Goal: Information Seeking & Learning: Learn about a topic

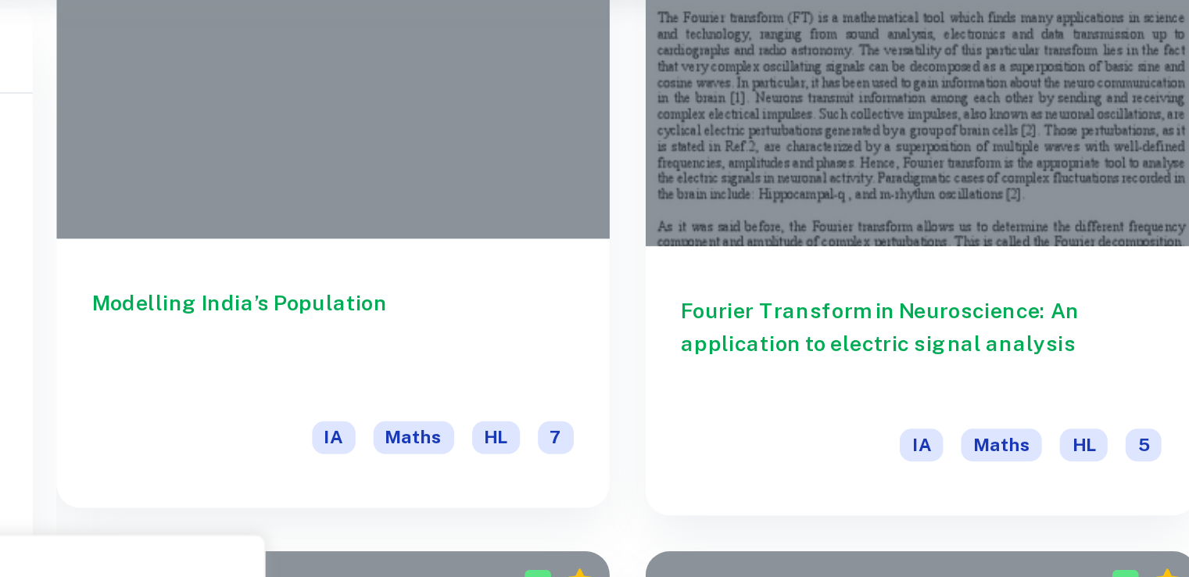
scroll to position [532, 0]
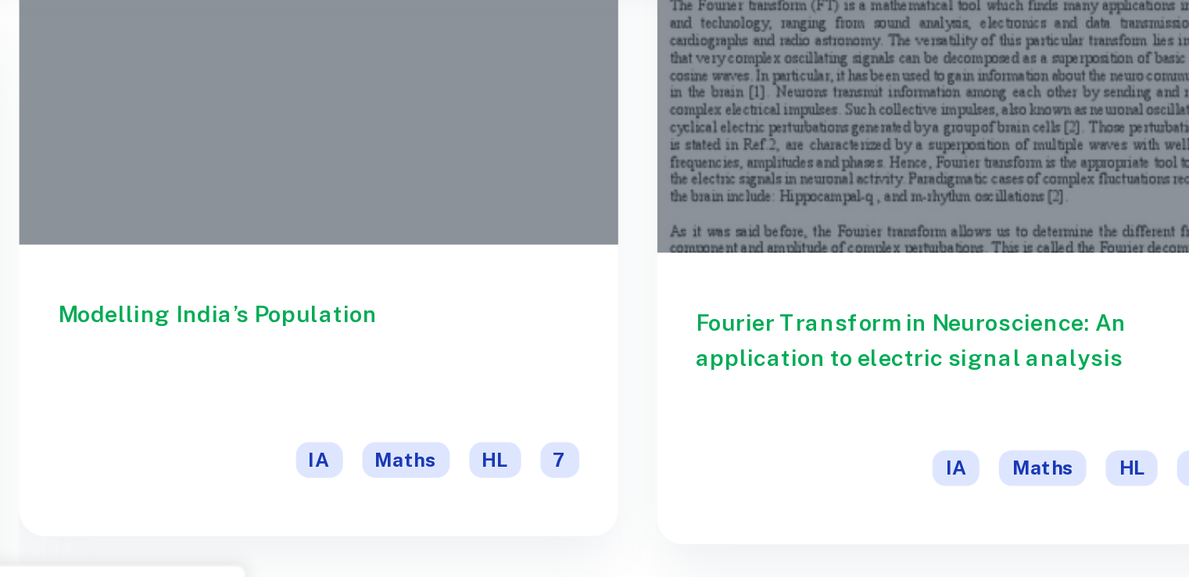
click at [402, 206] on div at bounding box center [410, 99] width 289 height 217
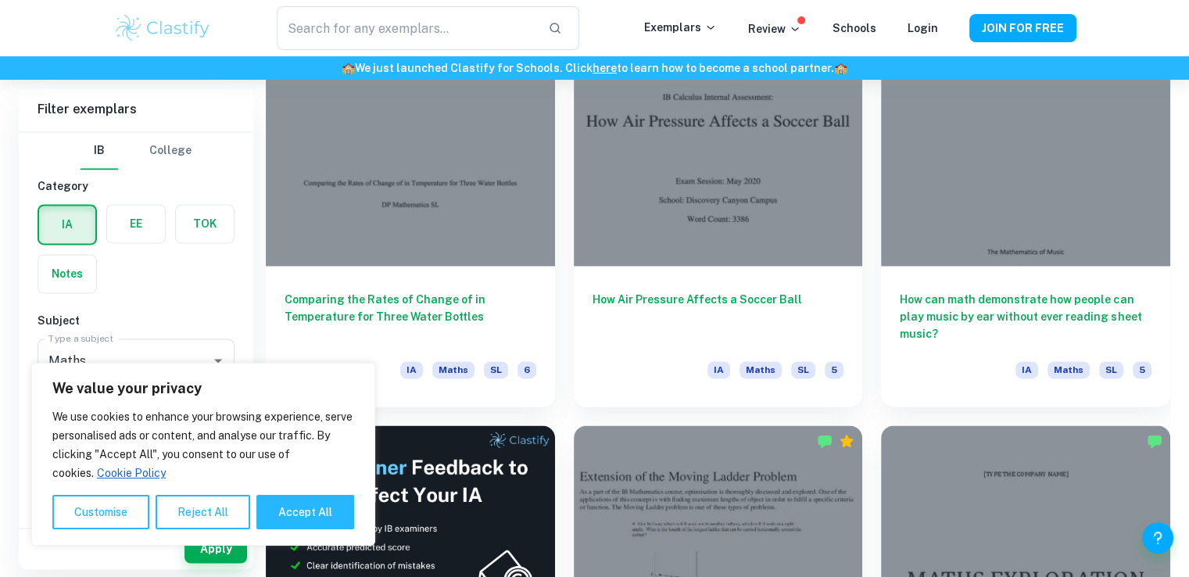
scroll to position [2360, 0]
click at [174, 517] on button "Reject All" at bounding box center [203, 512] width 95 height 34
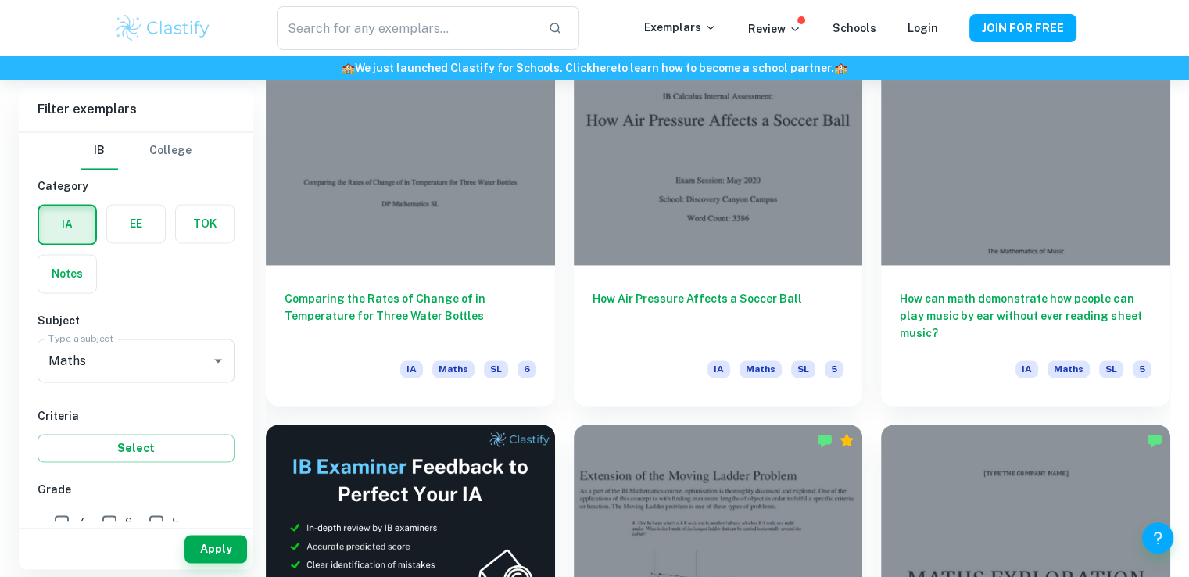
scroll to position [16, 0]
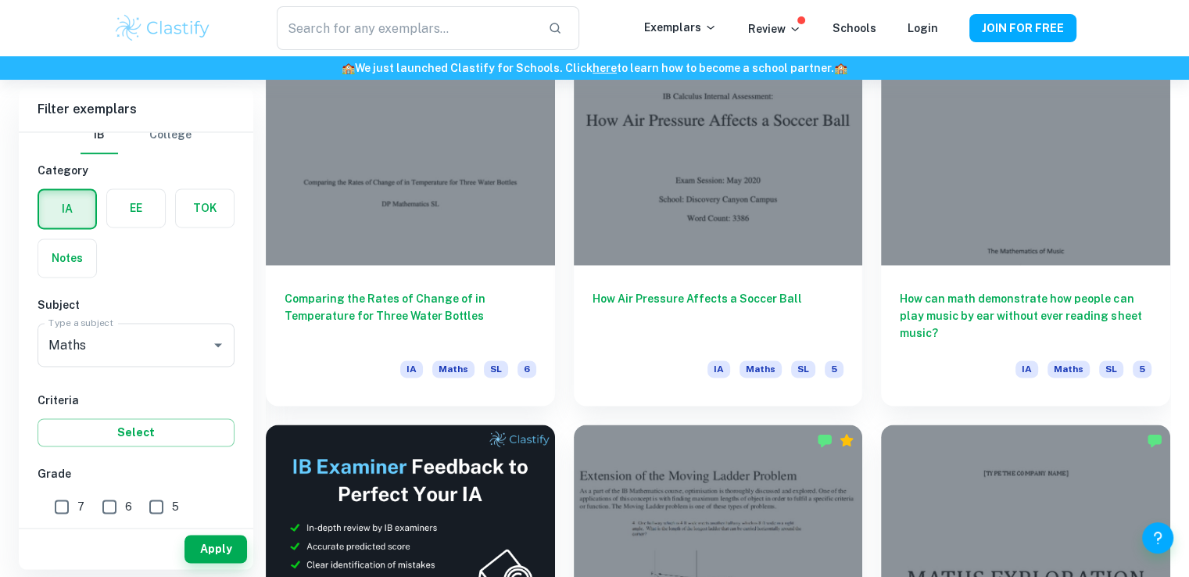
click at [52, 514] on input "7" at bounding box center [61, 506] width 31 height 31
checkbox input "true"
click at [228, 545] on button "Apply" at bounding box center [216, 549] width 63 height 28
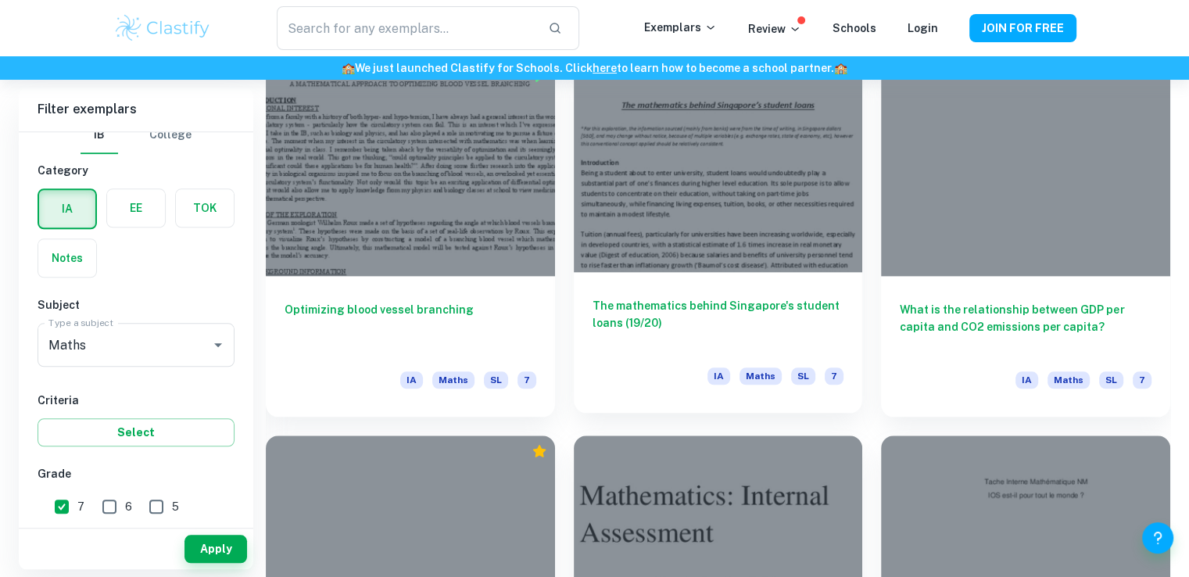
scroll to position [1594, 0]
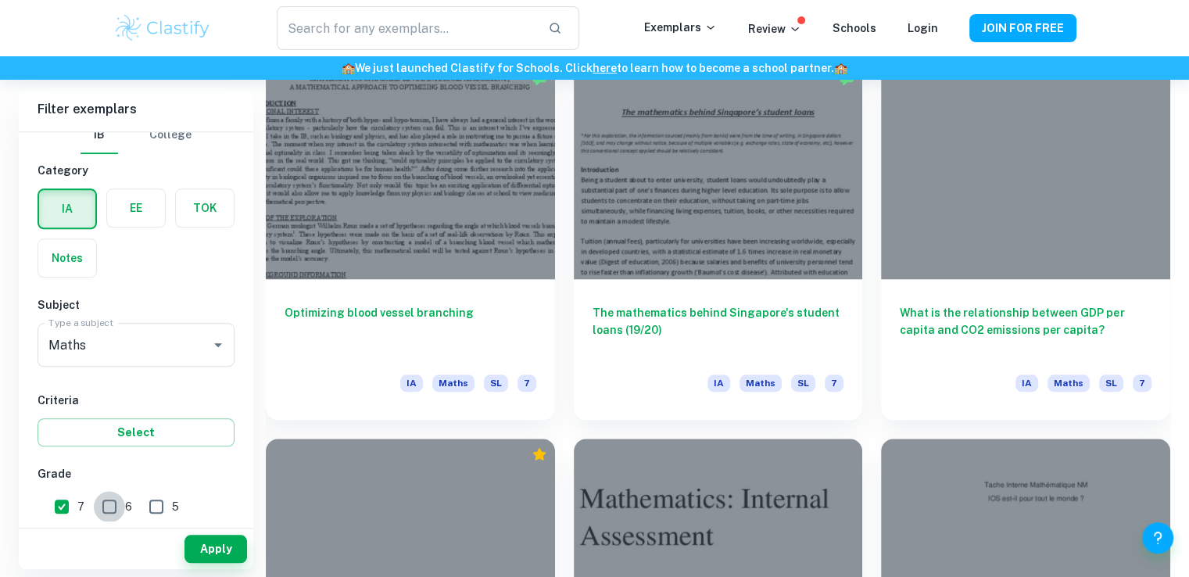
click at [119, 508] on input "6" at bounding box center [109, 506] width 31 height 31
checkbox input "true"
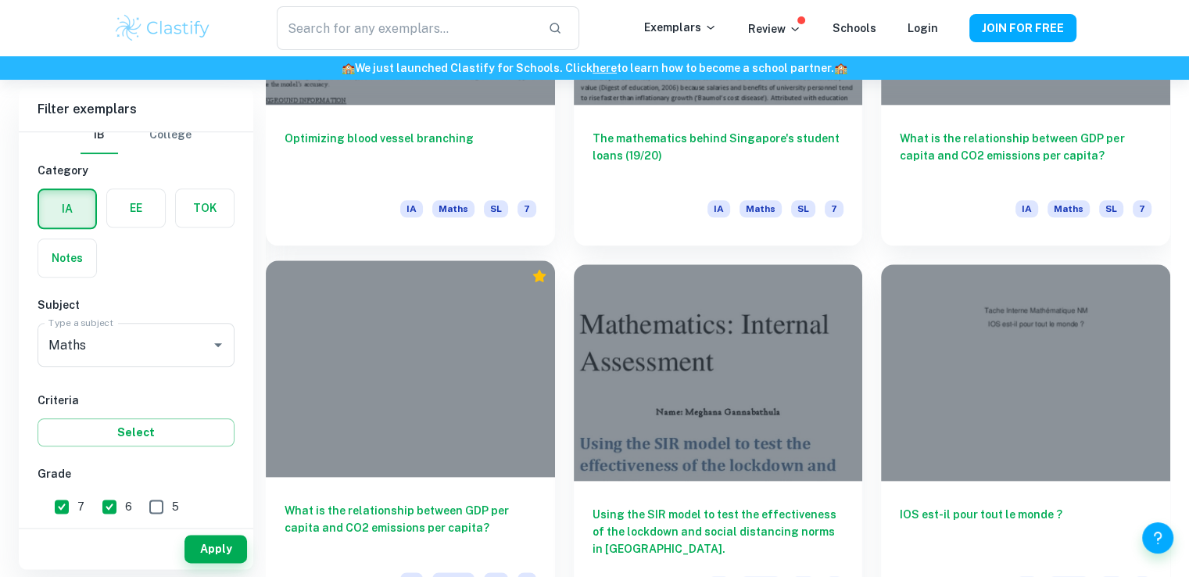
scroll to position [1756, 0]
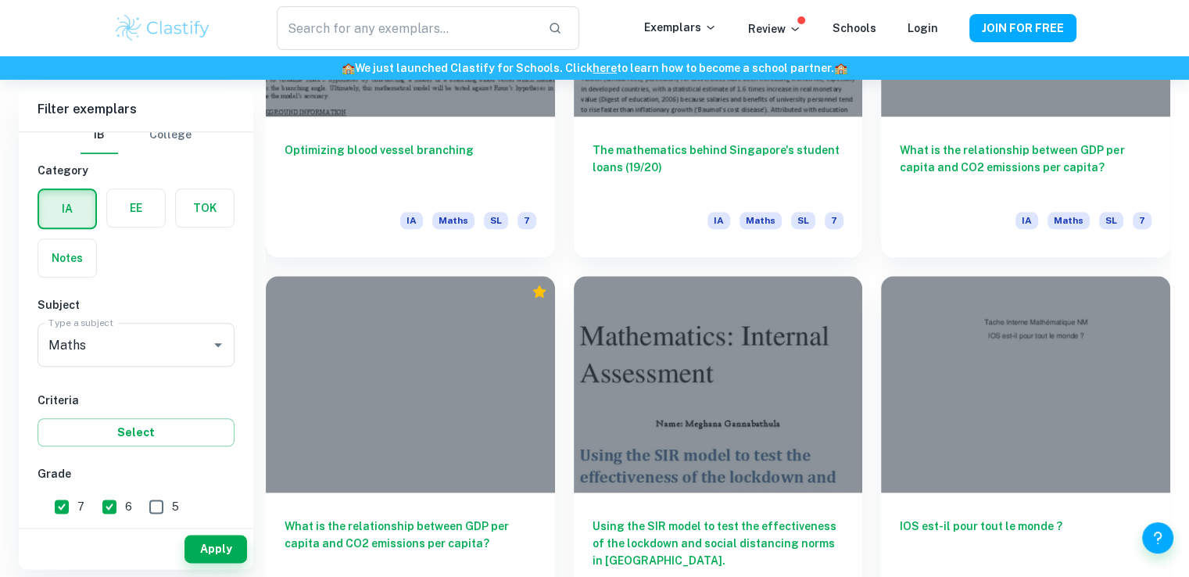
drag, startPoint x: 220, startPoint y: 540, endPoint x: 511, endPoint y: 330, distance: 358.6
click at [220, 540] on button "Apply" at bounding box center [216, 549] width 63 height 28
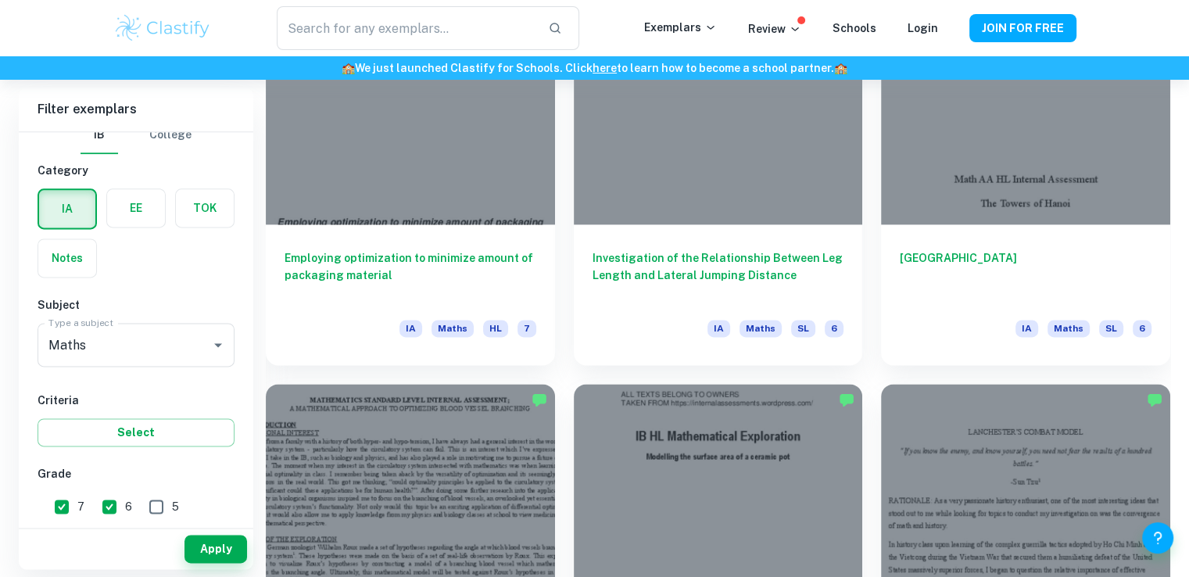
scroll to position [2025, 0]
click at [841, 262] on h6 "Investigation of the Relationship Between Leg Length and Lateral Jumping Distan…" at bounding box center [719, 275] width 252 height 52
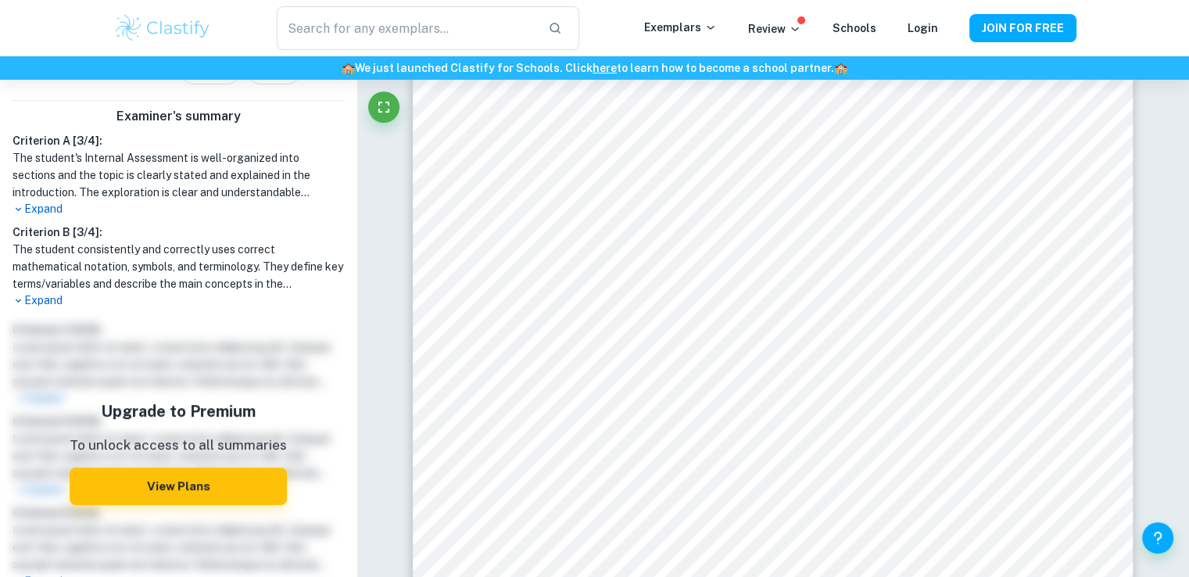
scroll to position [403, 0]
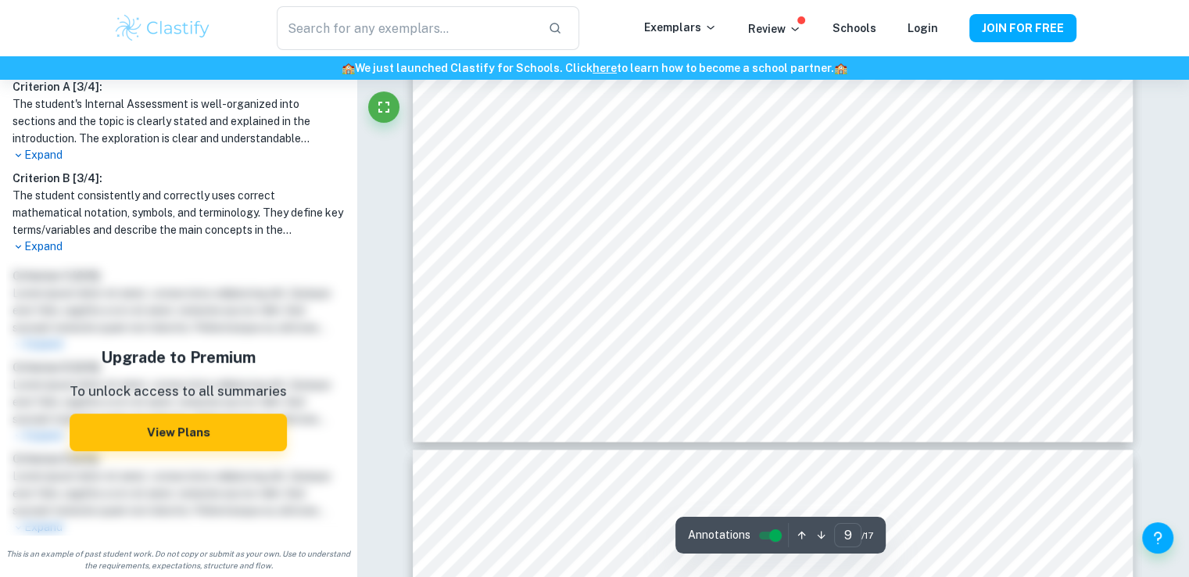
type input "10"
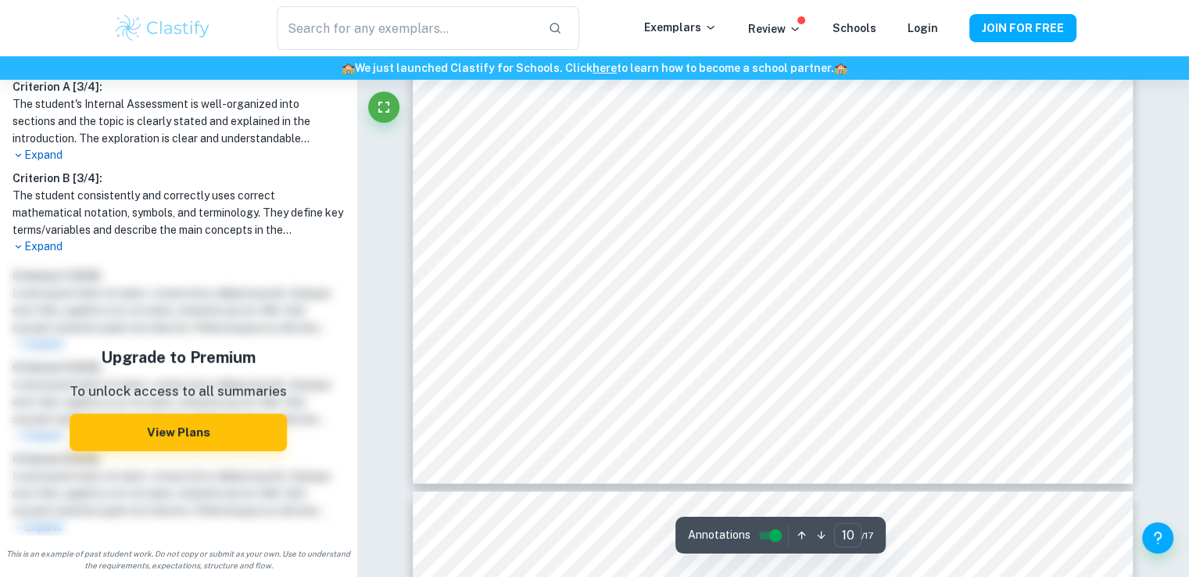
scroll to position [9352, 0]
